Goal: Find specific page/section: Find specific page/section

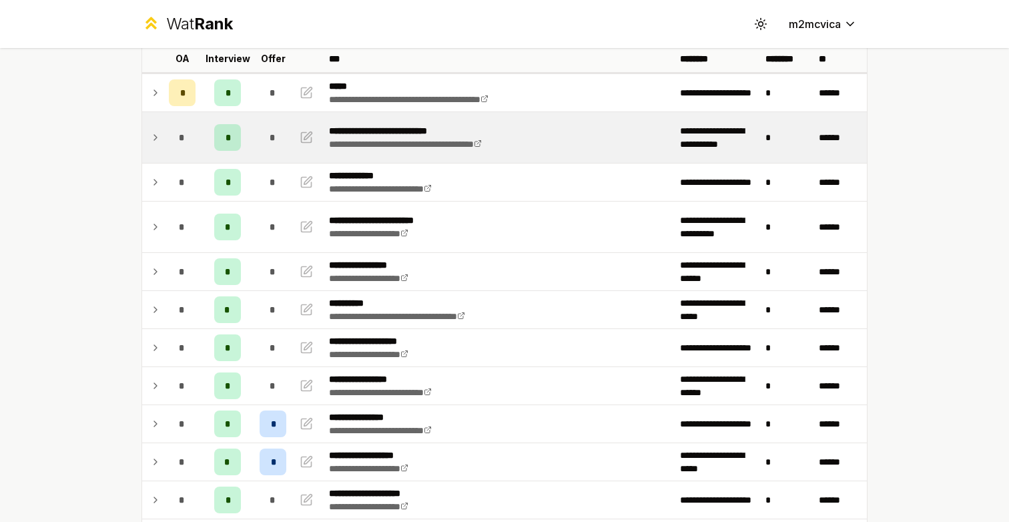
scroll to position [103, 0]
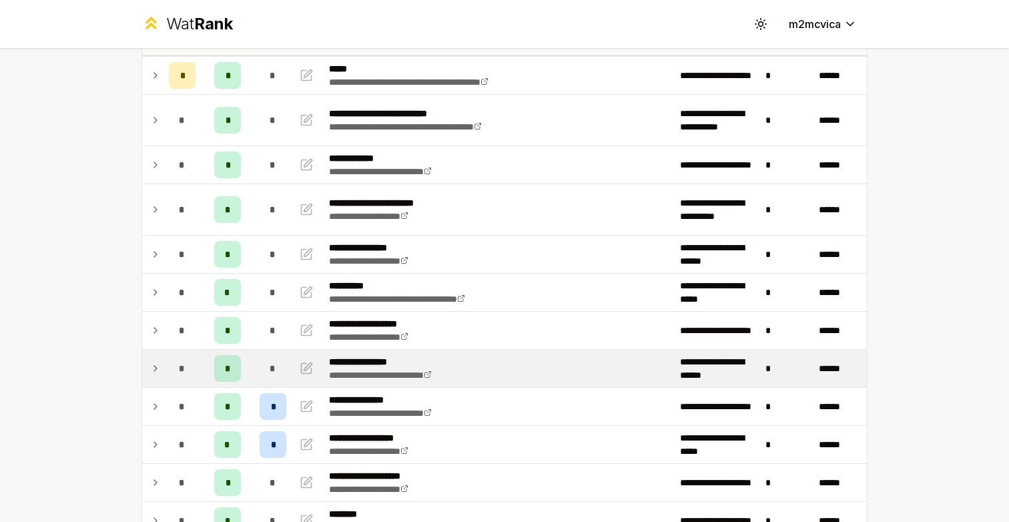
click at [232, 366] on div "*" at bounding box center [227, 368] width 27 height 27
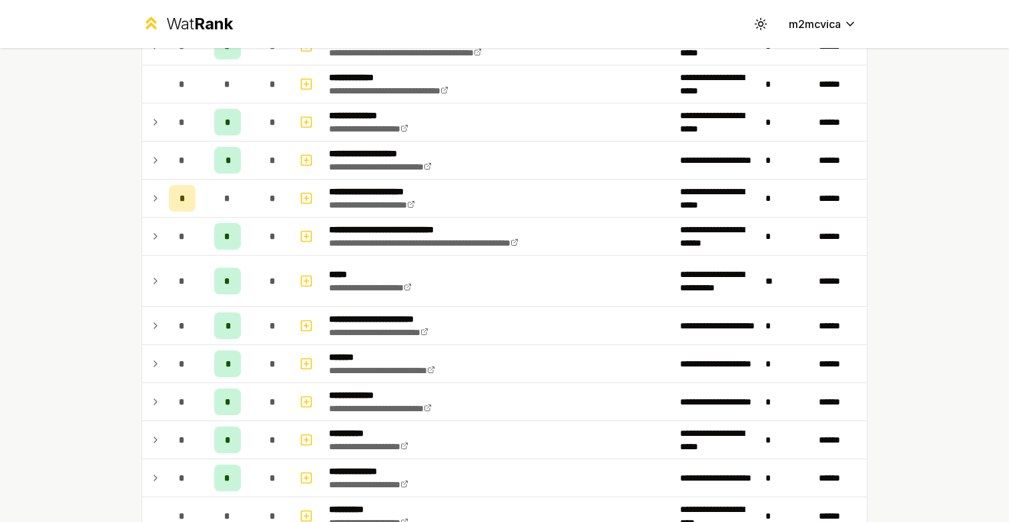
scroll to position [1007, 0]
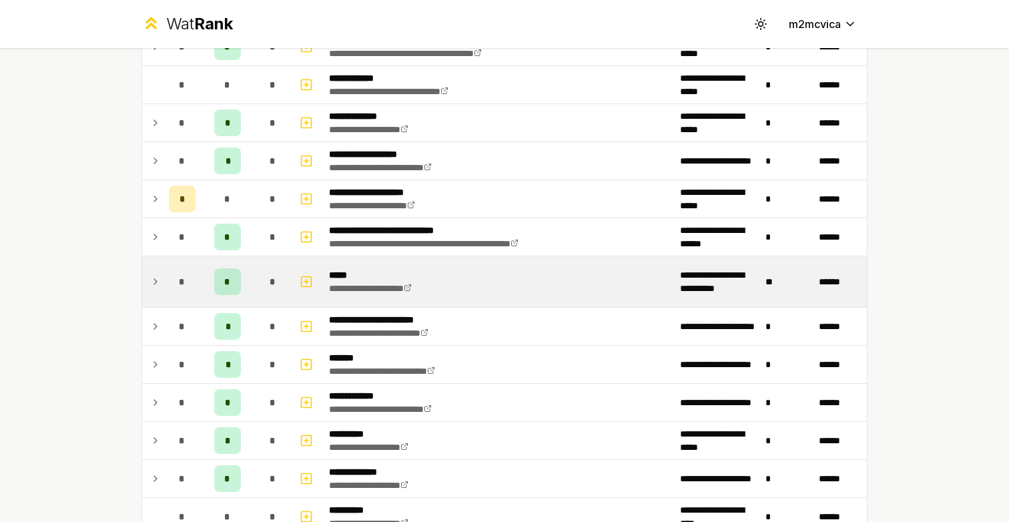
click at [166, 284] on td "*" at bounding box center [182, 281] width 37 height 51
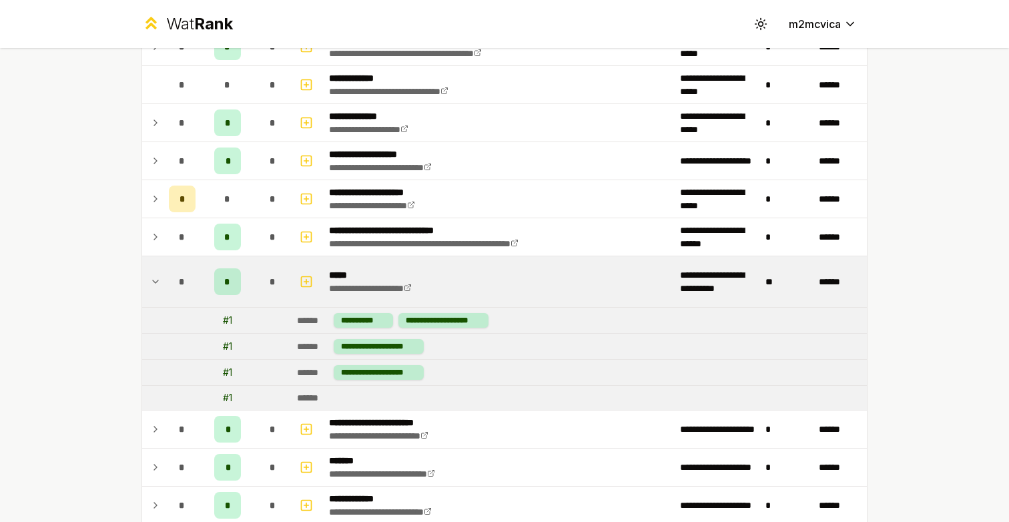
click at [166, 284] on td "*" at bounding box center [182, 281] width 37 height 51
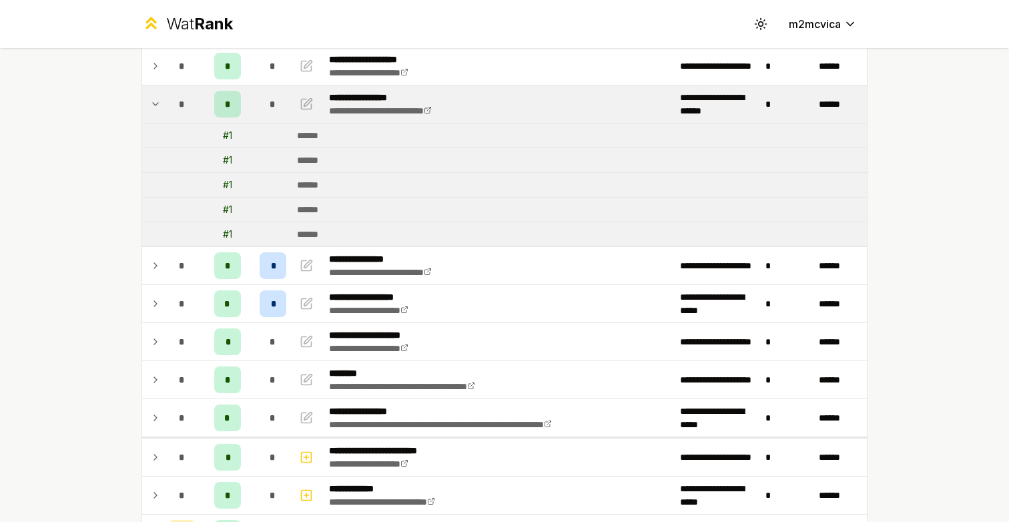
scroll to position [377, 0]
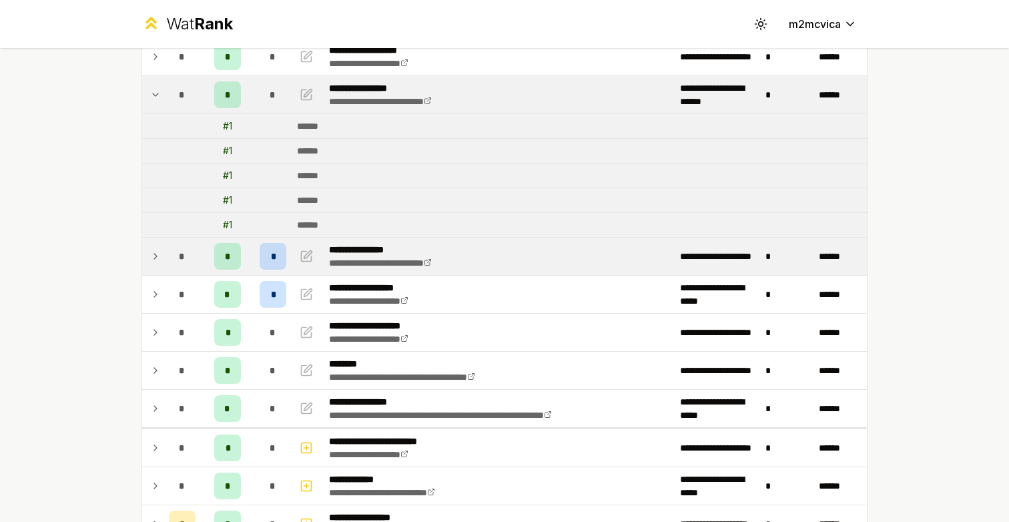
click at [282, 264] on div "*" at bounding box center [273, 256] width 27 height 27
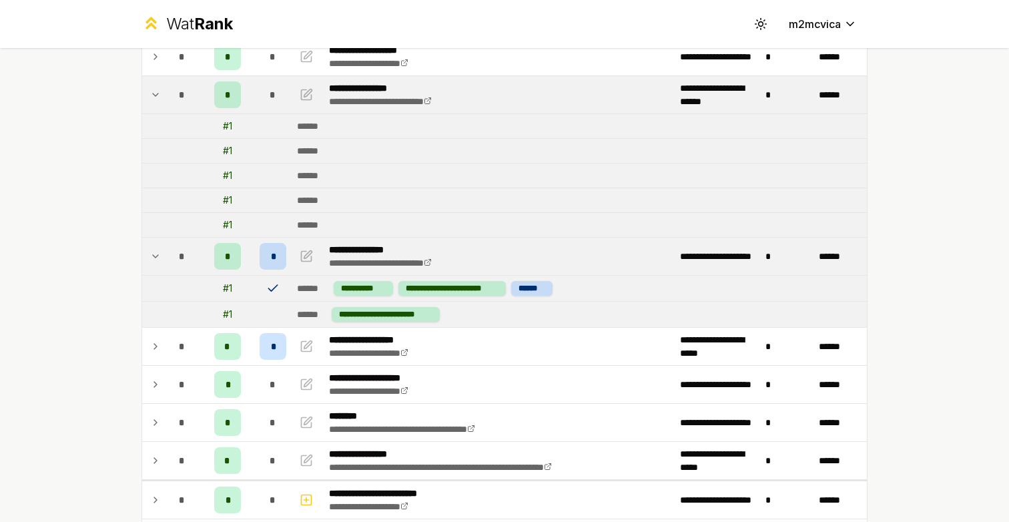
click at [282, 264] on div "*" at bounding box center [273, 256] width 27 height 27
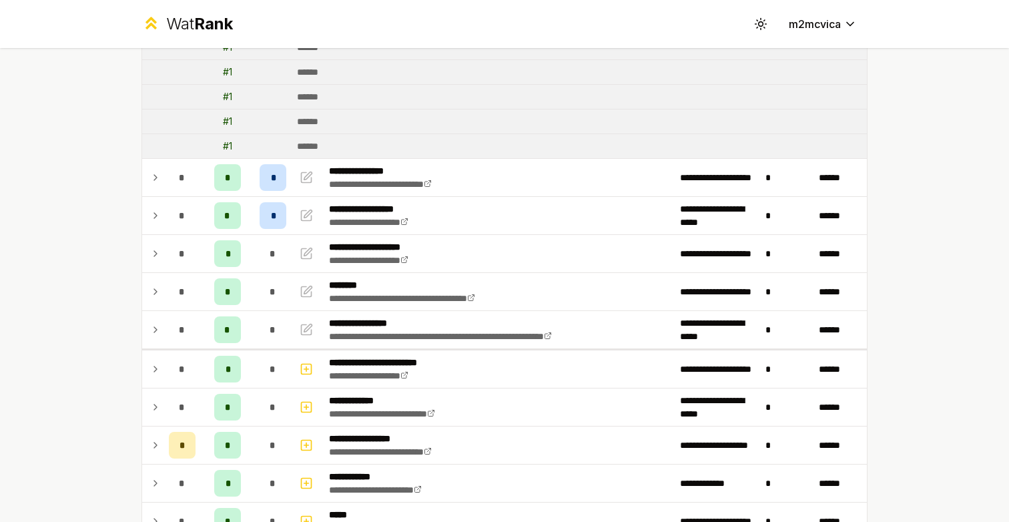
scroll to position [484, 0]
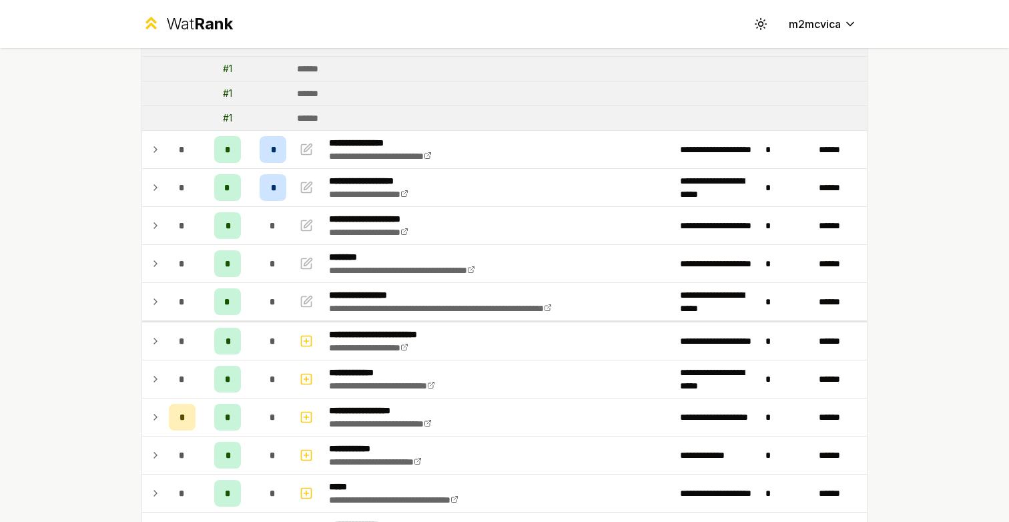
click at [52, 196] on div "**********" at bounding box center [504, 261] width 1009 height 522
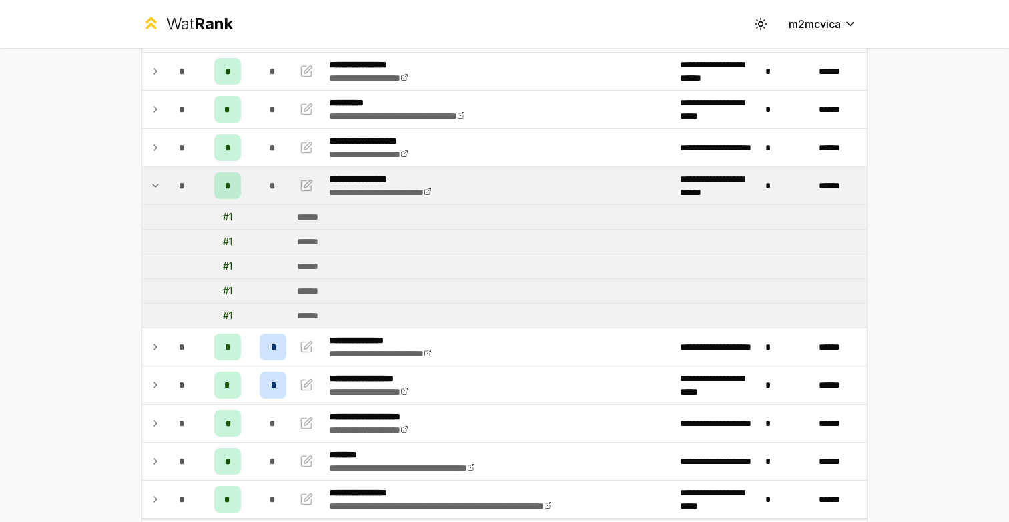
scroll to position [197, 0]
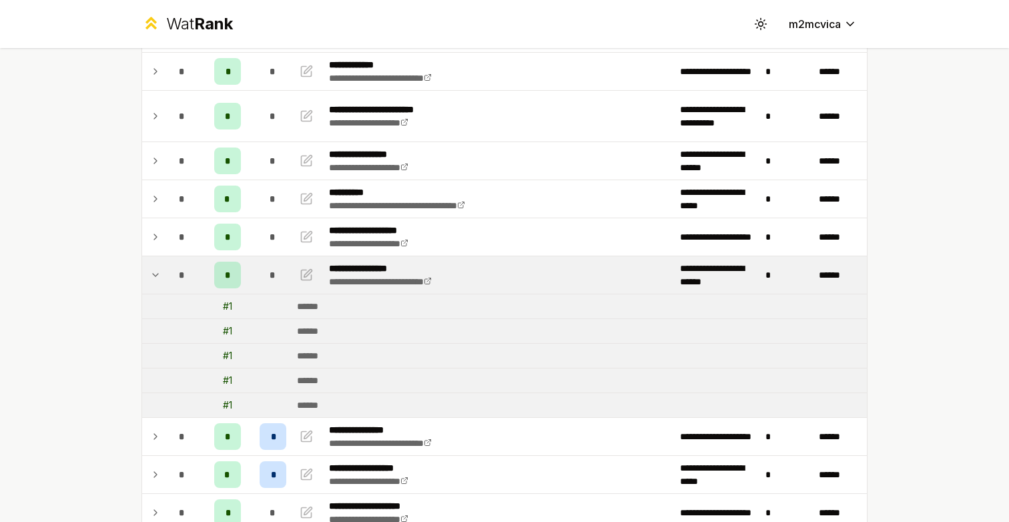
click at [160, 280] on icon at bounding box center [155, 275] width 11 height 16
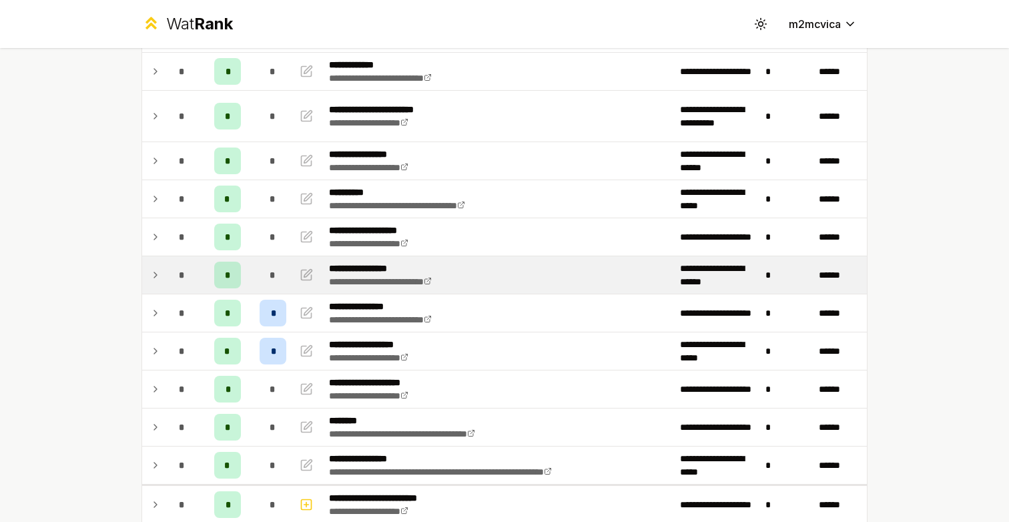
click at [119, 274] on div "**********" at bounding box center [504, 261] width 1009 height 522
